Goal: Find specific page/section

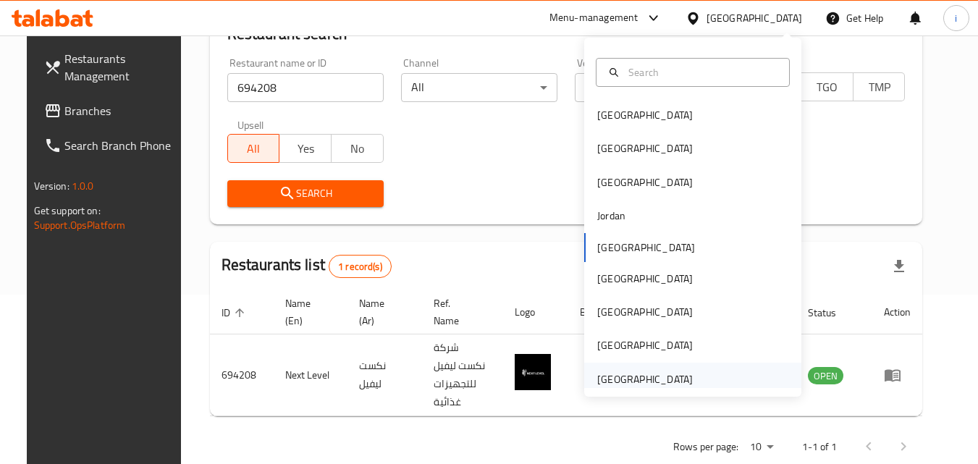
click at [624, 382] on div "[GEOGRAPHIC_DATA]" at bounding box center [645, 379] width 96 height 16
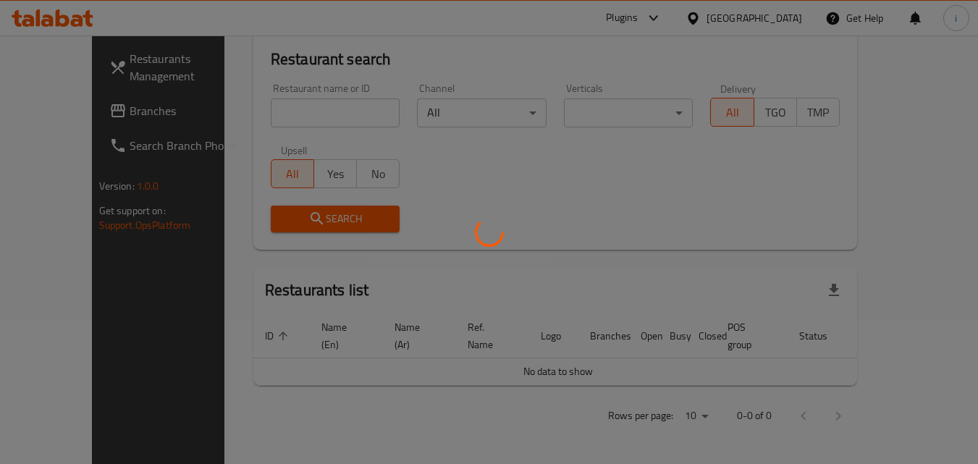
scroll to position [127, 0]
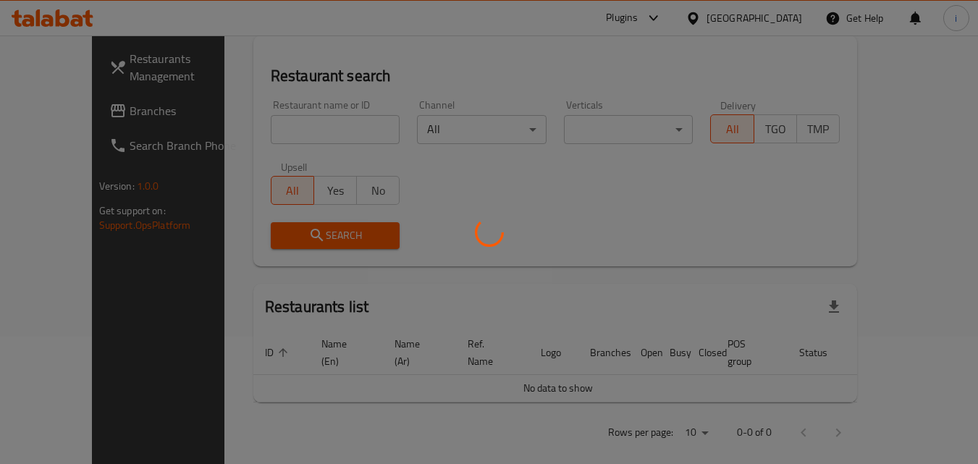
click at [44, 114] on div at bounding box center [489, 232] width 978 height 464
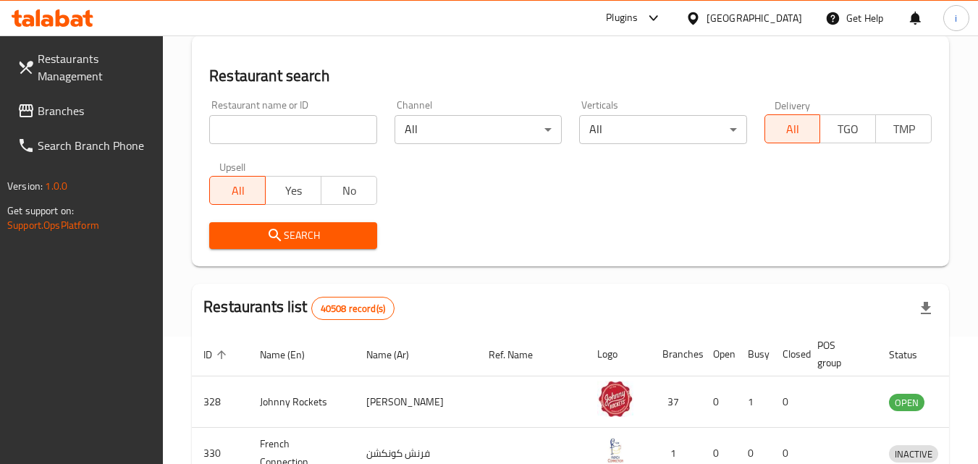
scroll to position [169, 0]
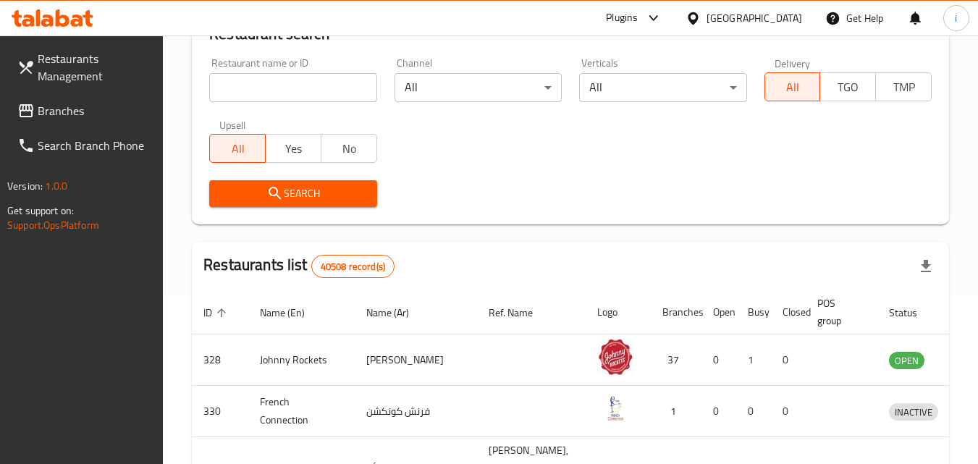
click at [44, 114] on span "Branches" at bounding box center [95, 110] width 114 height 17
